Goal: Use online tool/utility: Utilize a website feature to perform a specific function

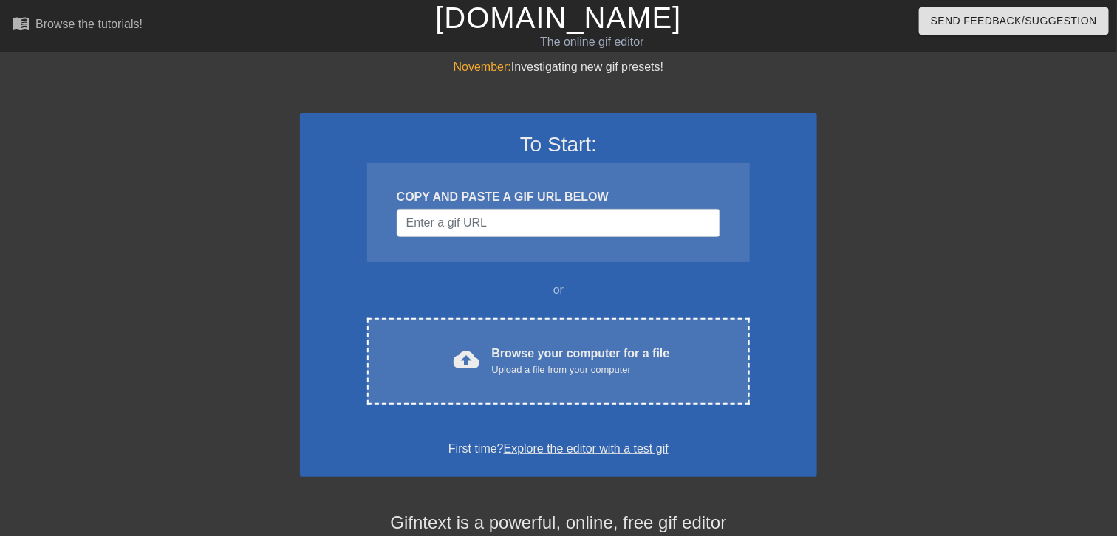
click at [462, 238] on div "COPY AND PASTE A GIF URL BELOW" at bounding box center [558, 212] width 383 height 99
click at [466, 231] on input "Username" at bounding box center [558, 223] width 323 height 28
paste input "[URL][DOMAIN_NAME]"
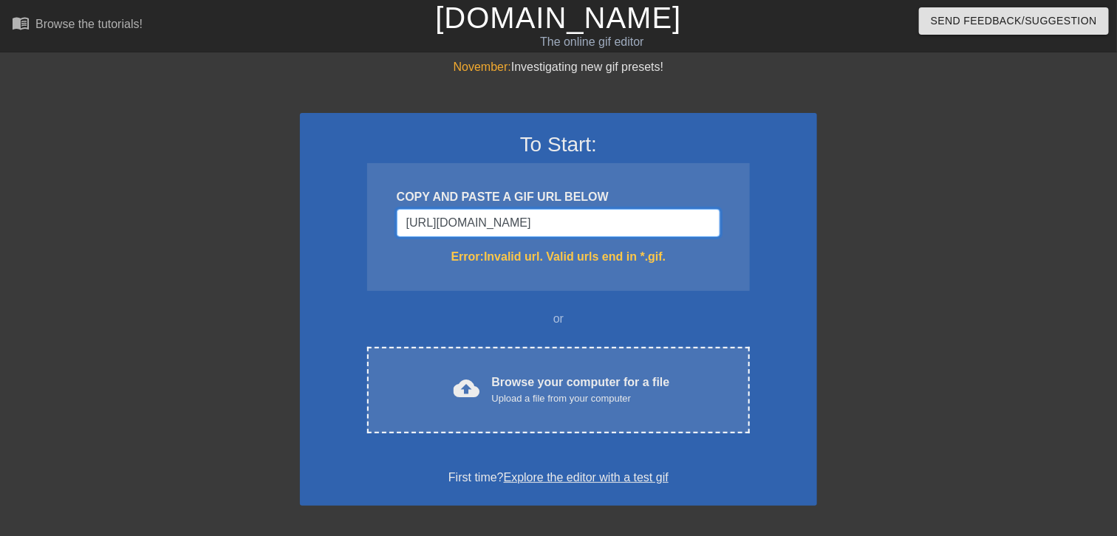
scroll to position [0, 140]
type input "[URL][DOMAIN_NAME]"
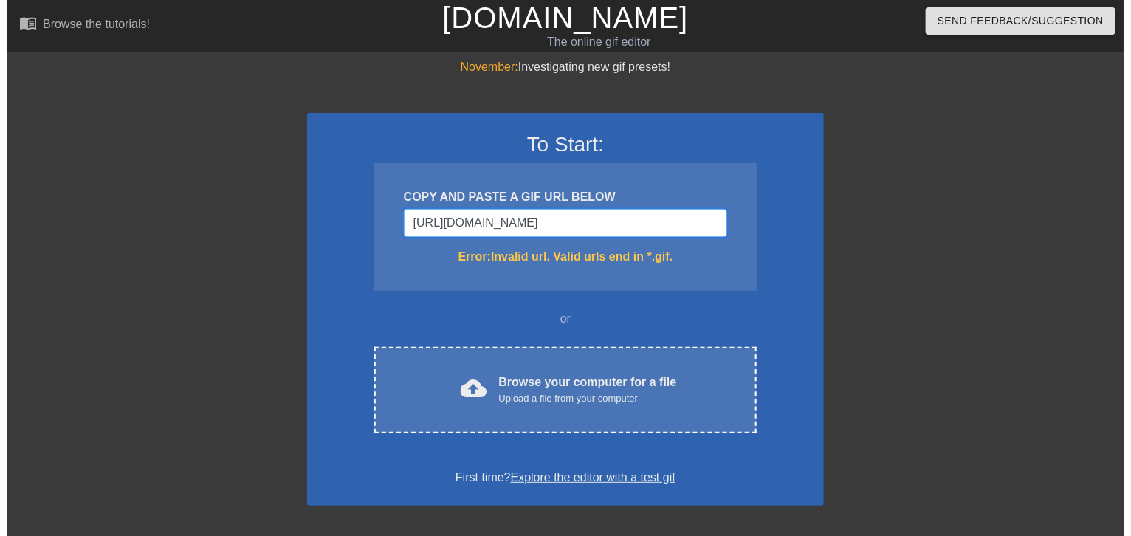
scroll to position [0, 0]
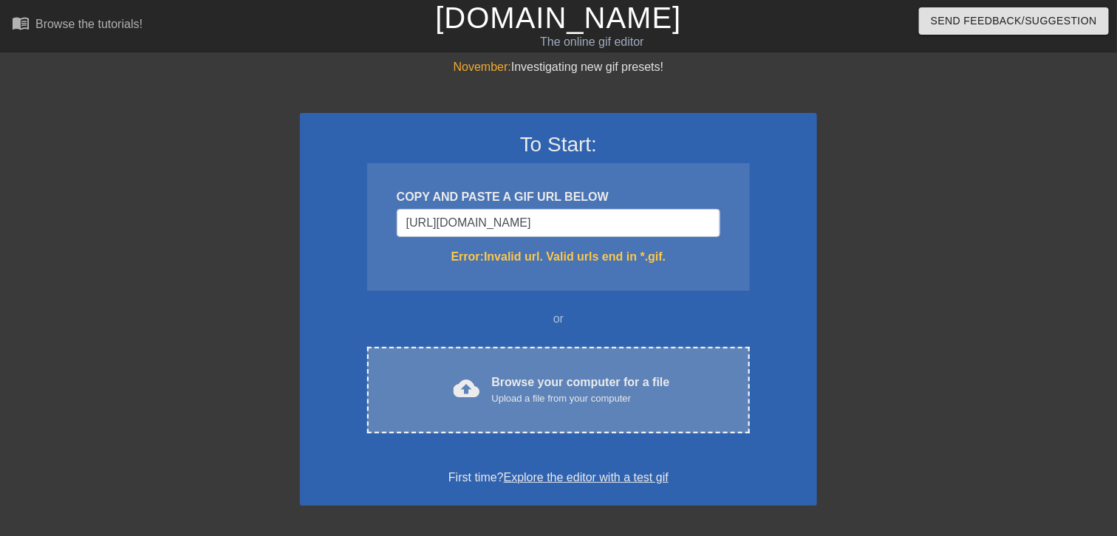
click at [501, 383] on div "Browse your computer for a file Upload a file from your computer" at bounding box center [581, 390] width 178 height 32
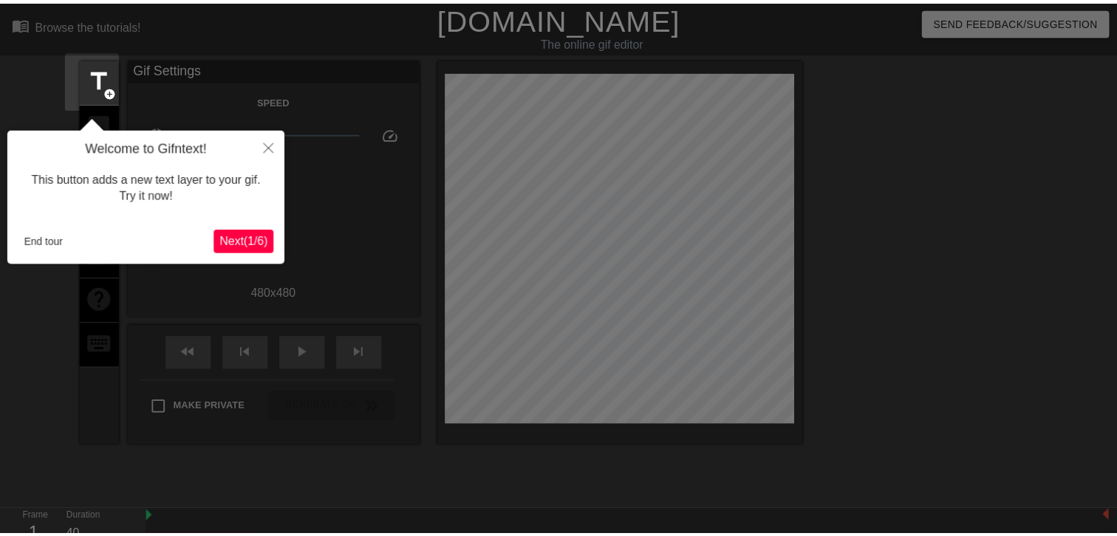
scroll to position [36, 0]
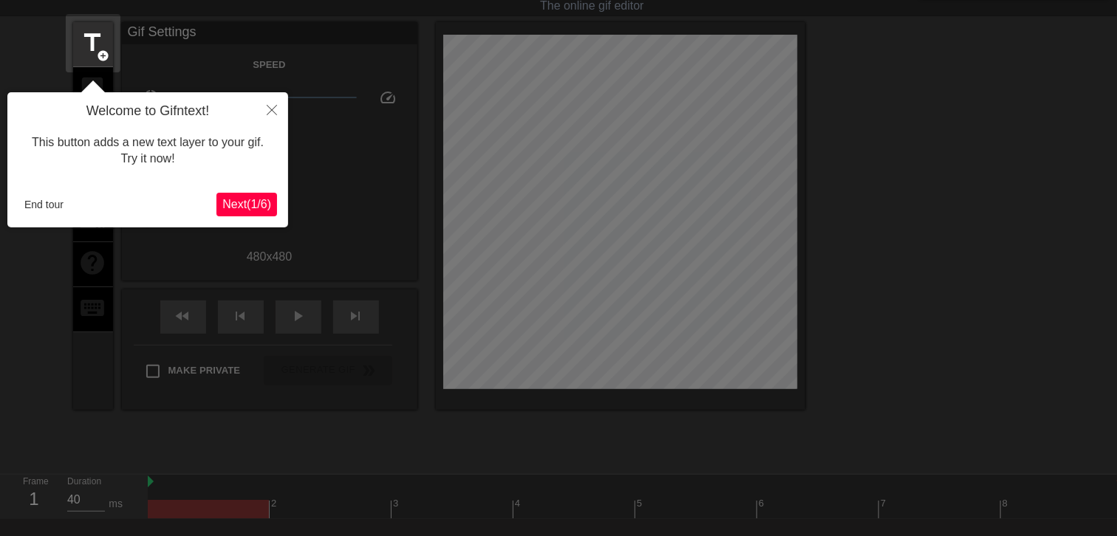
click at [239, 203] on span "Next ( 1 / 6 )" at bounding box center [246, 204] width 49 height 13
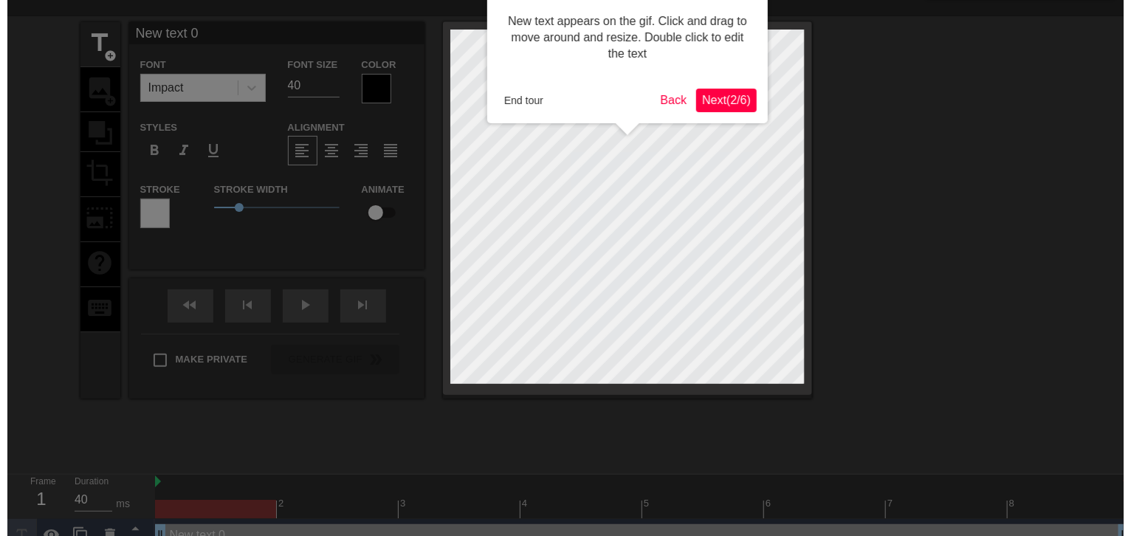
scroll to position [0, 0]
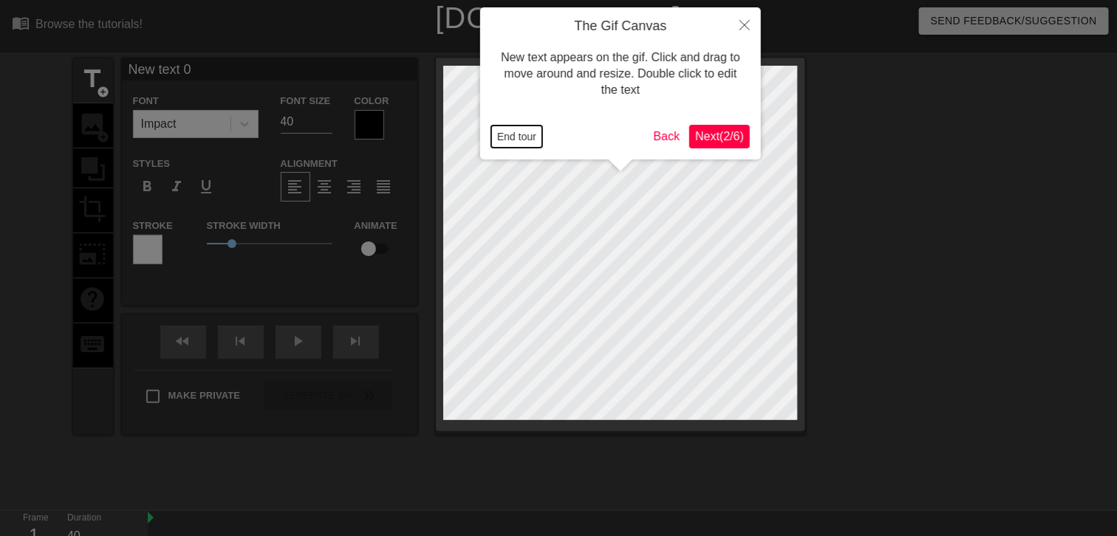
click at [531, 136] on button "End tour" at bounding box center [516, 137] width 51 height 22
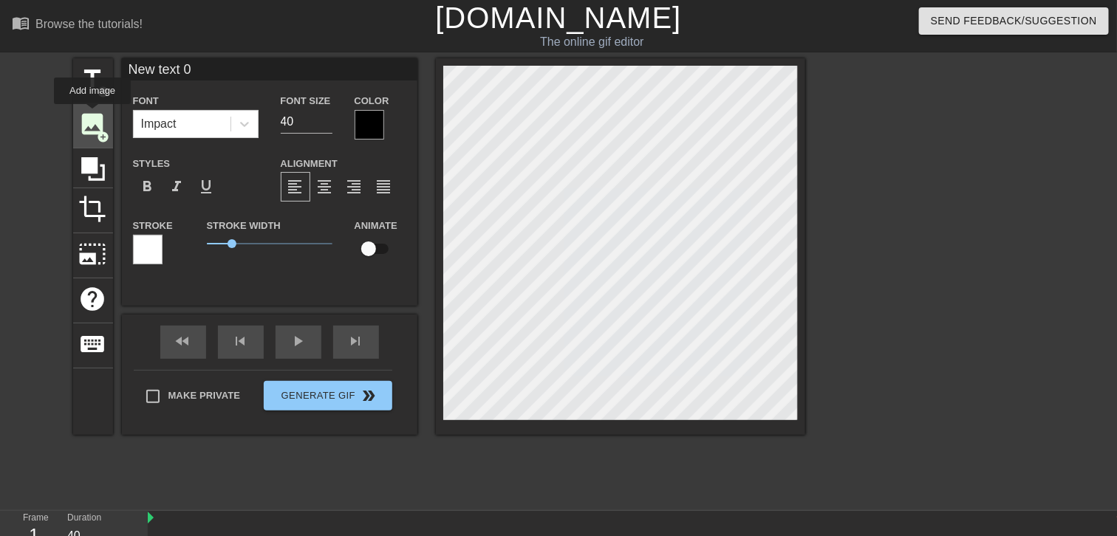
click at [92, 114] on span "image" at bounding box center [93, 124] width 28 height 28
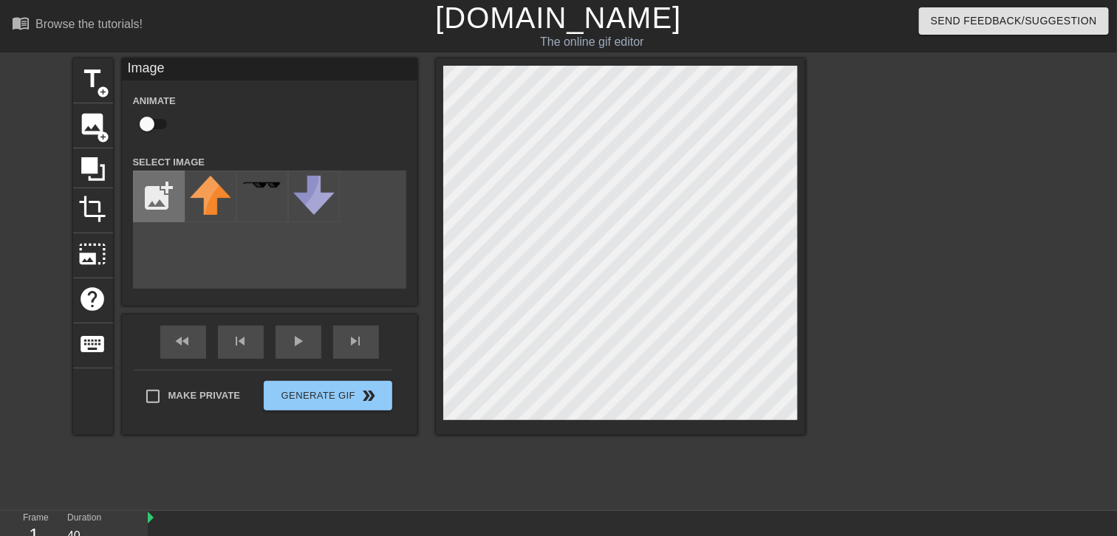
click at [160, 189] on input "file" at bounding box center [159, 196] width 50 height 50
type input "C:\fakepath\1000012992.jpg"
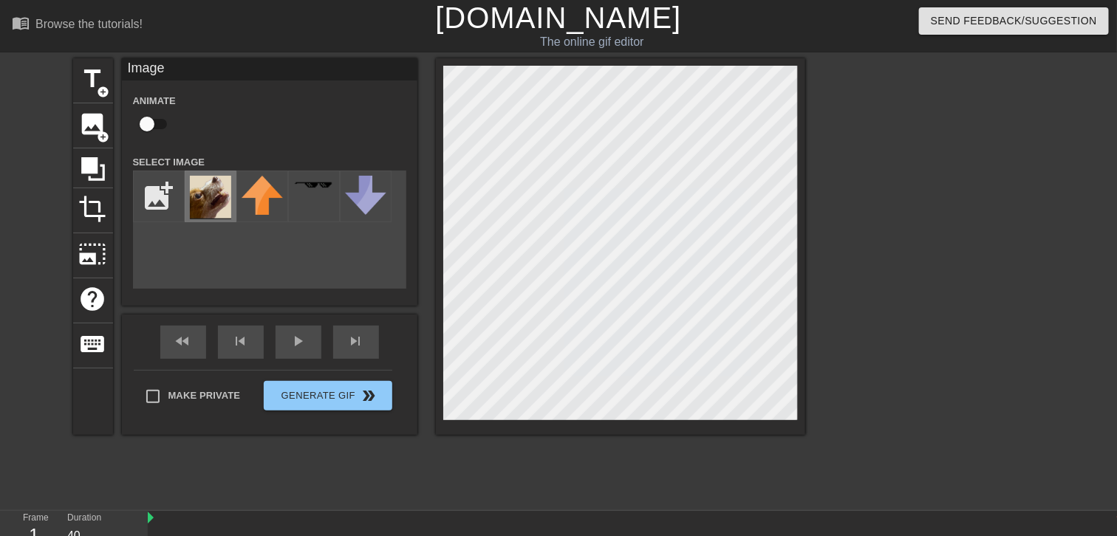
click at [208, 203] on img at bounding box center [210, 198] width 41 height 44
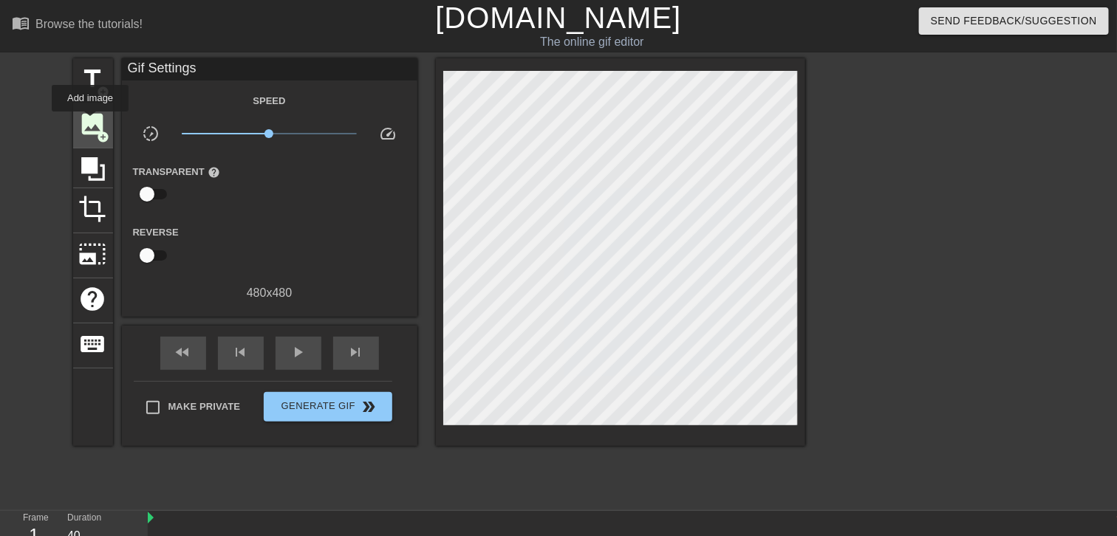
click at [90, 122] on span "image" at bounding box center [93, 124] width 28 height 28
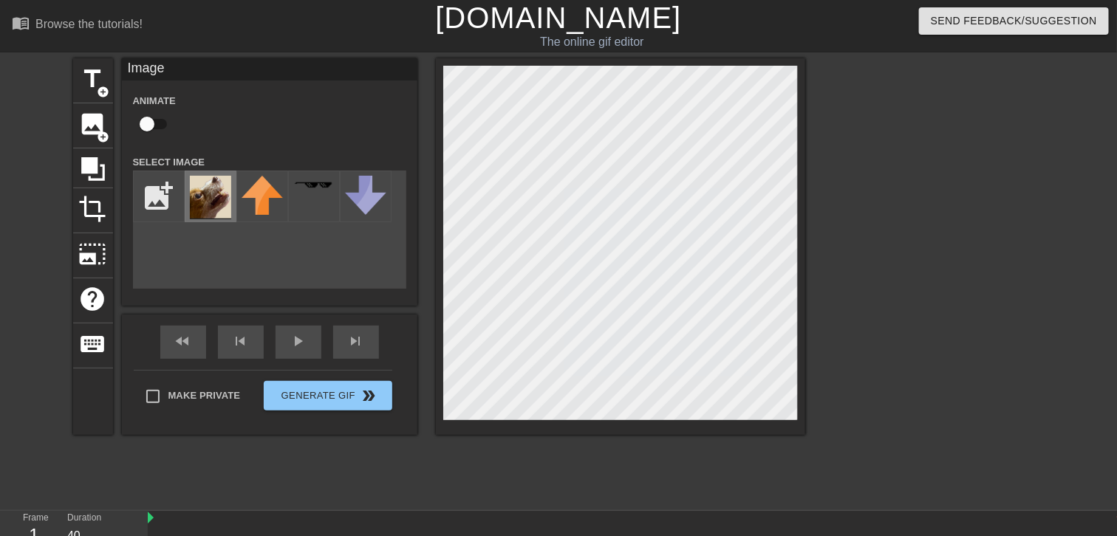
click at [203, 185] on img at bounding box center [210, 198] width 41 height 44
click at [823, 266] on div at bounding box center [934, 279] width 222 height 443
click at [877, 425] on div at bounding box center [934, 279] width 222 height 443
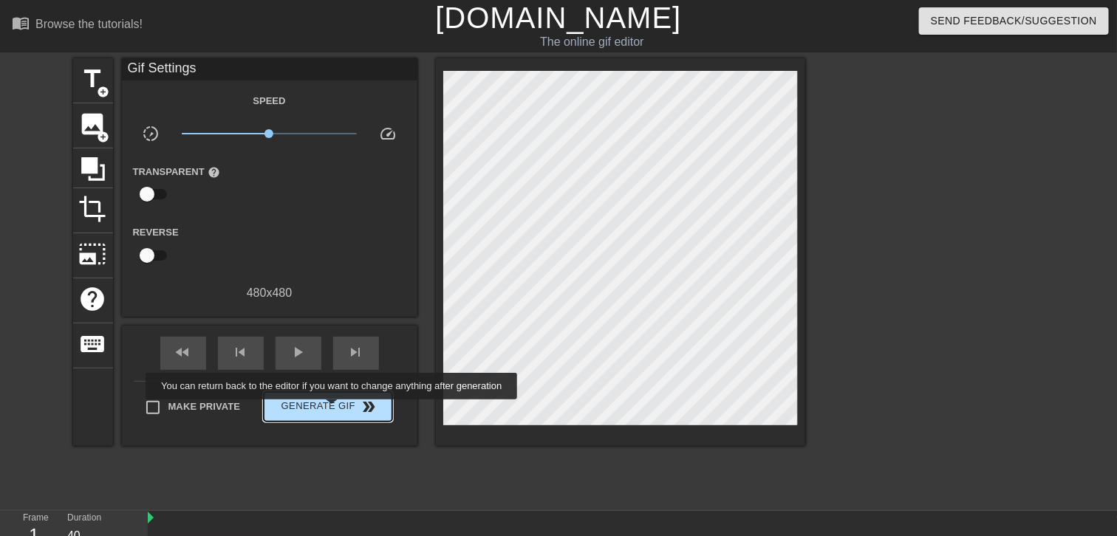
click at [327, 415] on button "Generate Gif double_arrow" at bounding box center [328, 407] width 128 height 30
